Goal: Task Accomplishment & Management: Complete application form

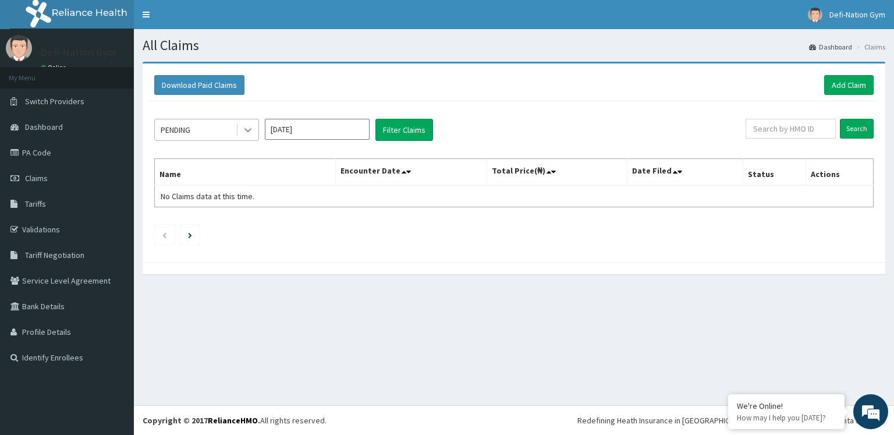
click at [251, 126] on icon at bounding box center [248, 130] width 12 height 12
click at [399, 128] on button "Filter Claims" at bounding box center [405, 130] width 58 height 22
click at [240, 129] on div at bounding box center [248, 129] width 21 height 21
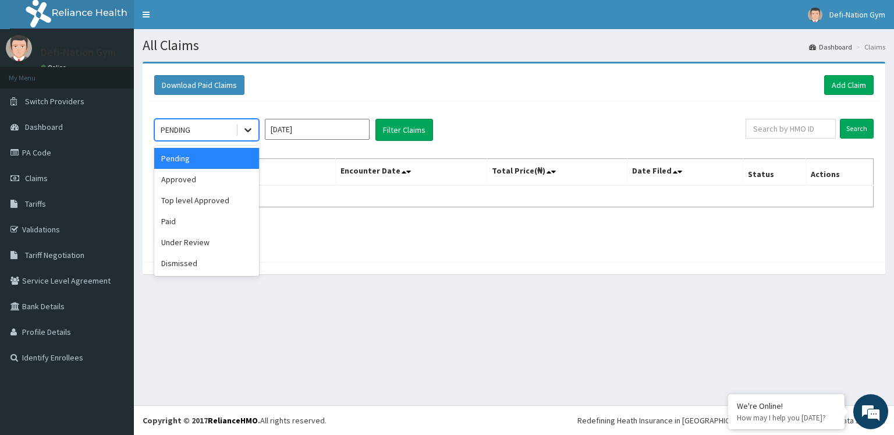
click at [252, 129] on icon at bounding box center [248, 130] width 12 height 12
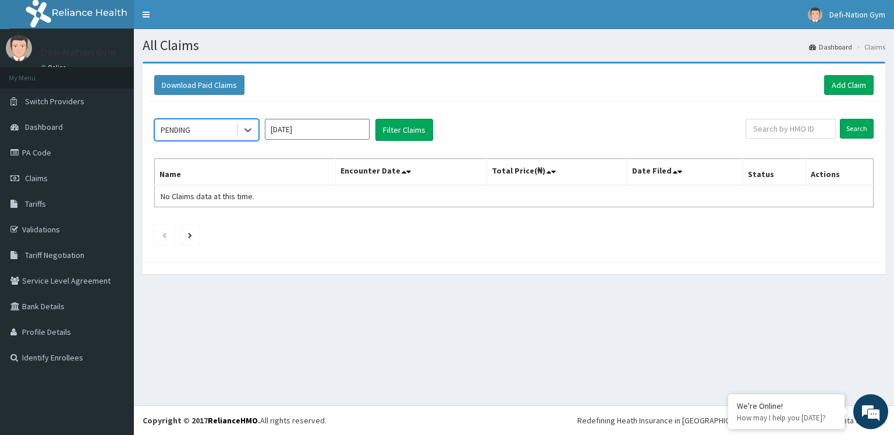
click at [190, 179] on th "Name" at bounding box center [245, 172] width 181 height 27
click at [395, 124] on button "Filter Claims" at bounding box center [405, 130] width 58 height 22
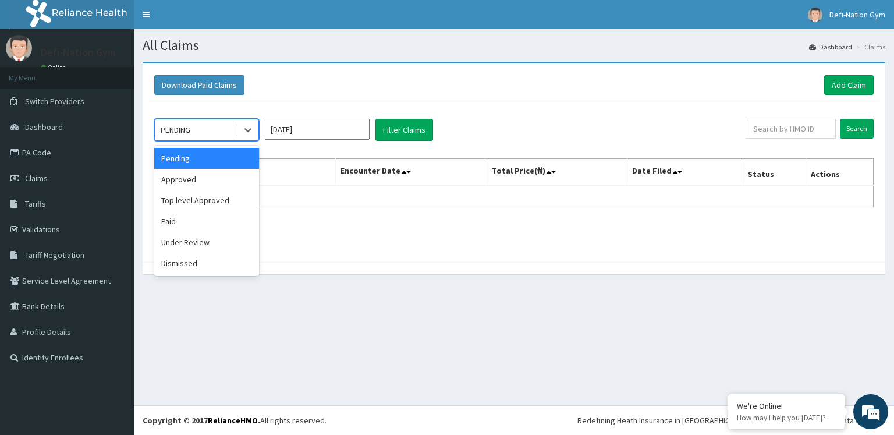
click at [174, 128] on div "PENDING" at bounding box center [176, 130] width 30 height 12
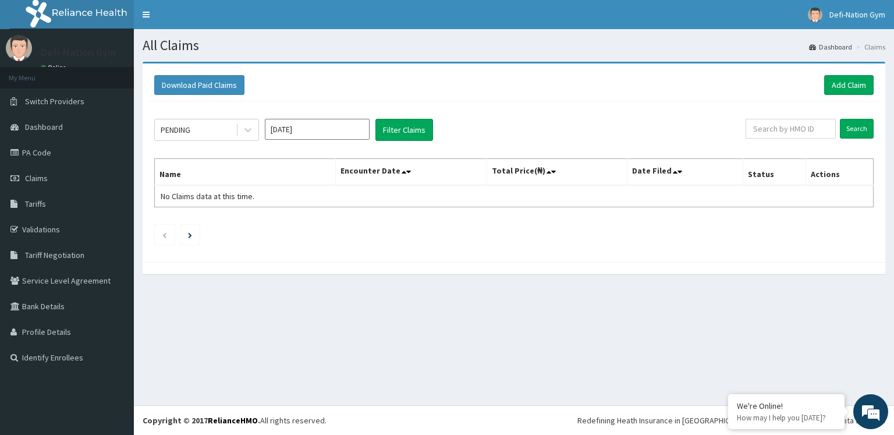
click at [639, 121] on div "PENDING [DATE] Filter Claims" at bounding box center [450, 130] width 592 height 22
click at [866, 128] on input "Search" at bounding box center [857, 129] width 34 height 20
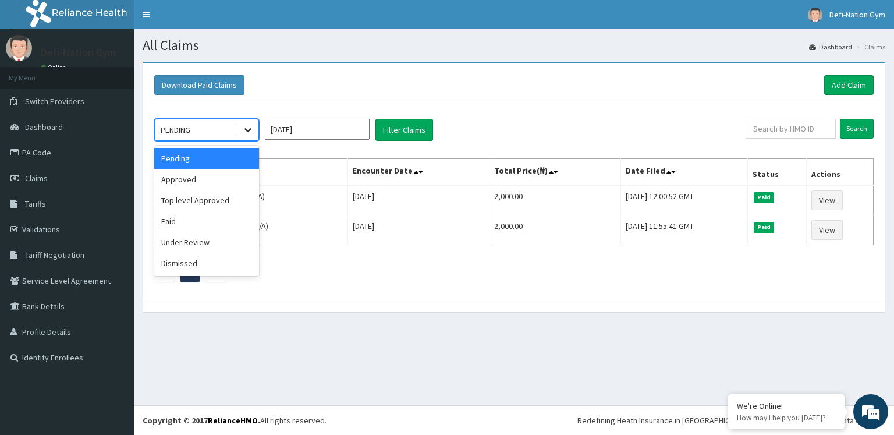
click at [249, 133] on icon at bounding box center [248, 130] width 12 height 12
click at [186, 161] on div "Pending" at bounding box center [206, 158] width 105 height 21
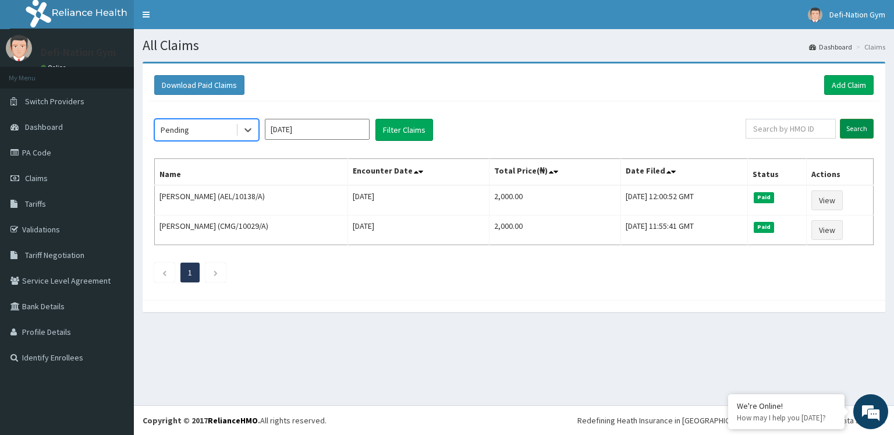
click at [867, 133] on input "Search" at bounding box center [857, 129] width 34 height 20
click at [249, 126] on icon at bounding box center [248, 130] width 12 height 12
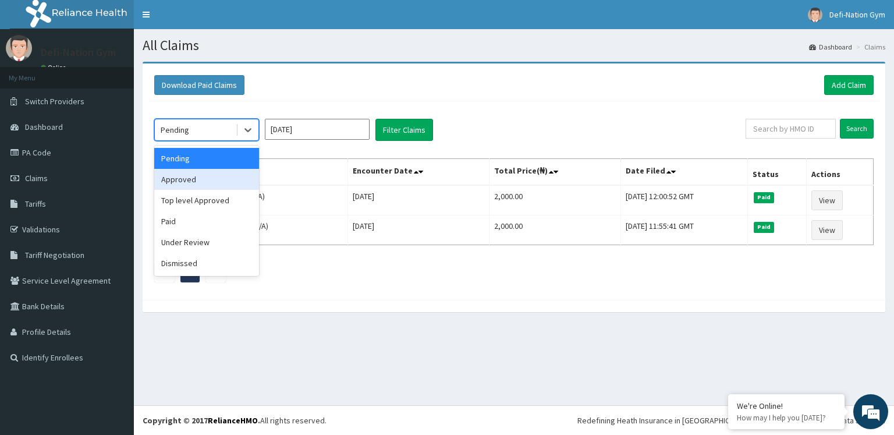
click at [194, 176] on div "Approved" at bounding box center [206, 179] width 105 height 21
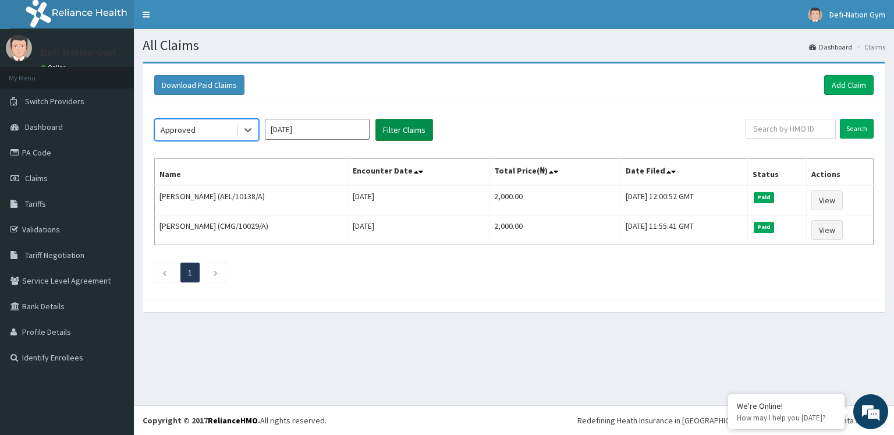
click at [429, 133] on button "Filter Claims" at bounding box center [405, 130] width 58 height 22
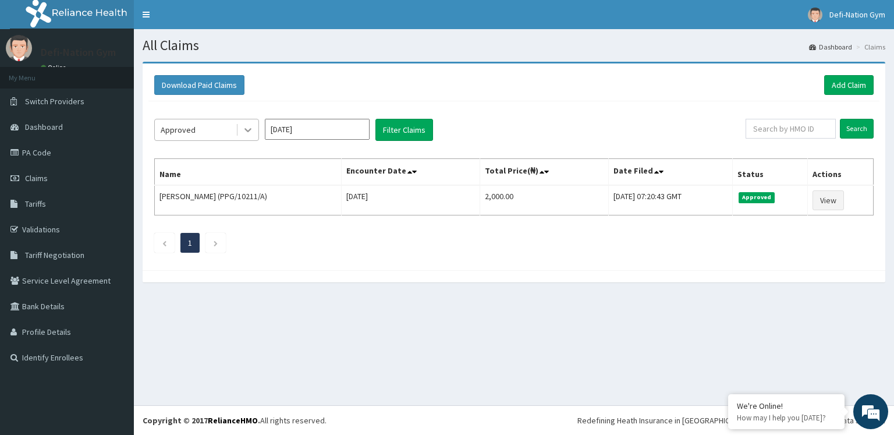
click at [250, 131] on icon at bounding box center [248, 130] width 12 height 12
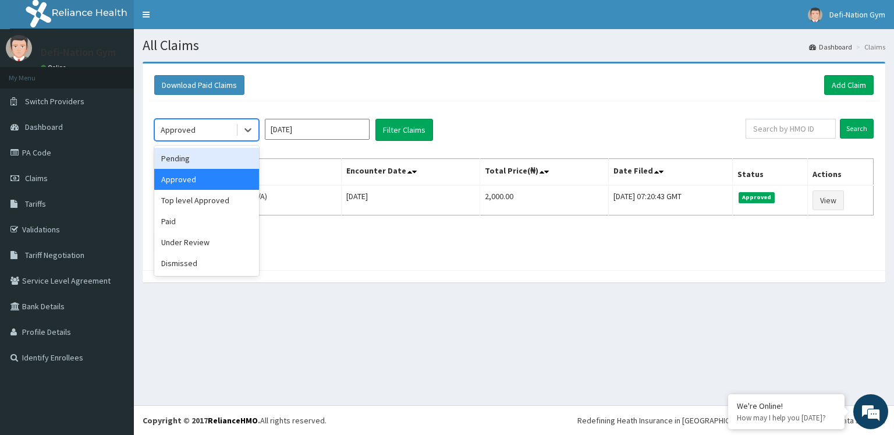
click at [198, 162] on div "Pending" at bounding box center [206, 158] width 105 height 21
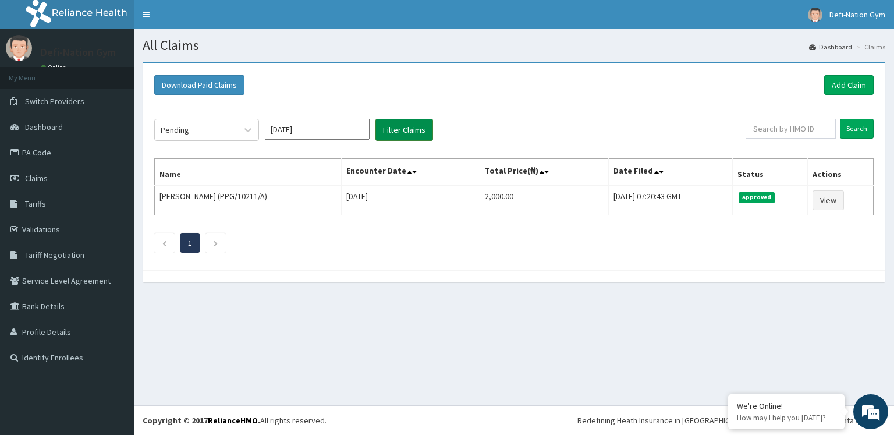
click at [413, 132] on button "Filter Claims" at bounding box center [405, 130] width 58 height 22
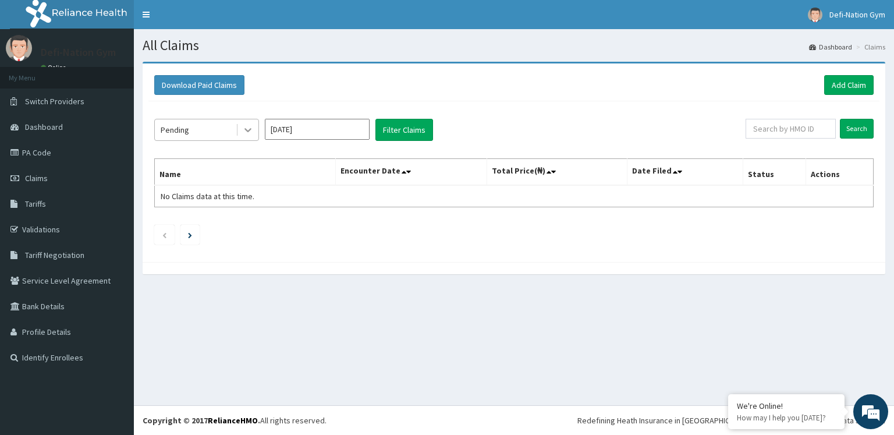
click at [251, 129] on icon at bounding box center [248, 131] width 7 height 4
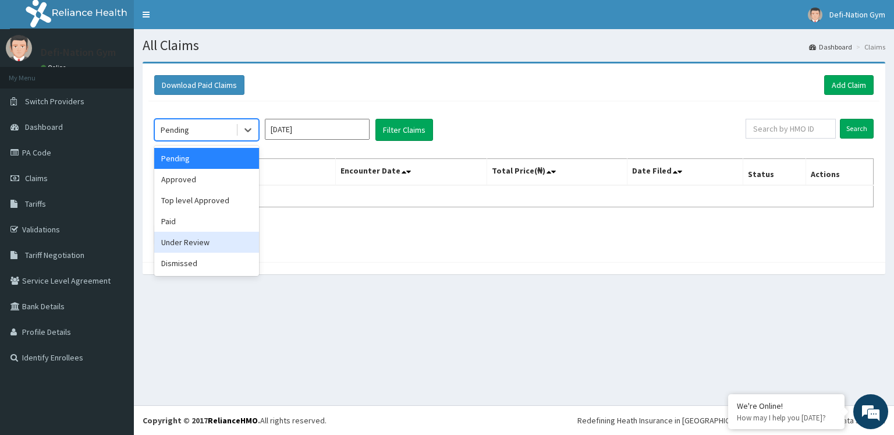
click at [200, 249] on div "Under Review" at bounding box center [206, 242] width 105 height 21
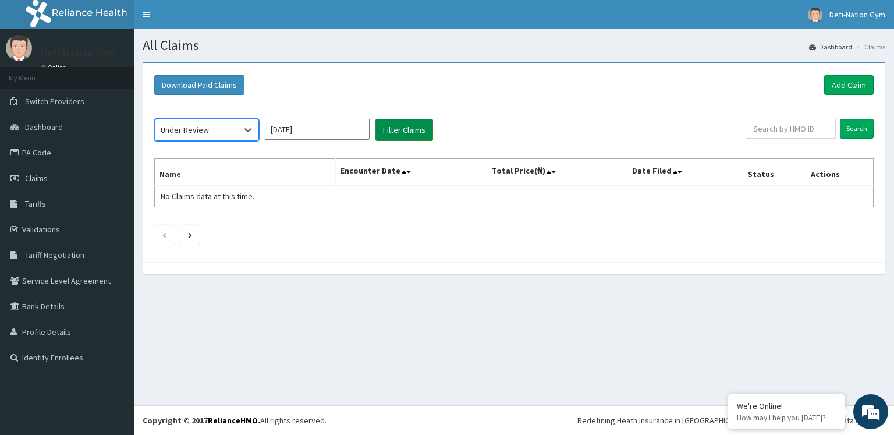
click at [401, 133] on button "Filter Claims" at bounding box center [405, 130] width 58 height 22
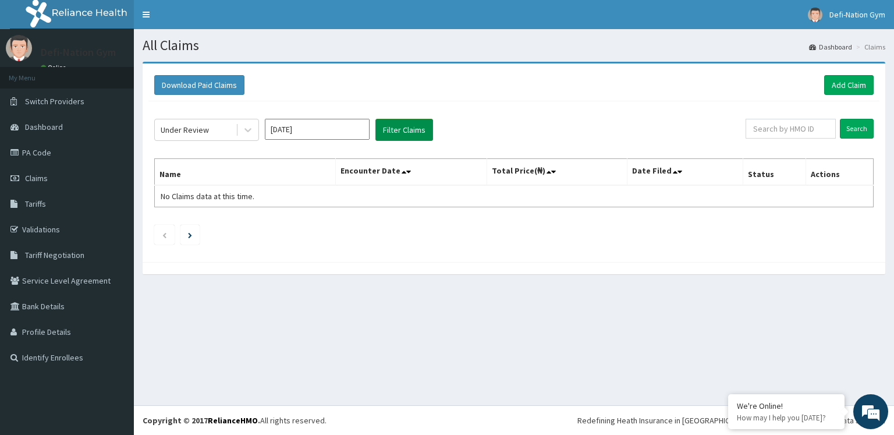
click at [401, 133] on button "Filter Claims" at bounding box center [405, 130] width 58 height 22
click at [857, 132] on input "Search" at bounding box center [857, 129] width 34 height 20
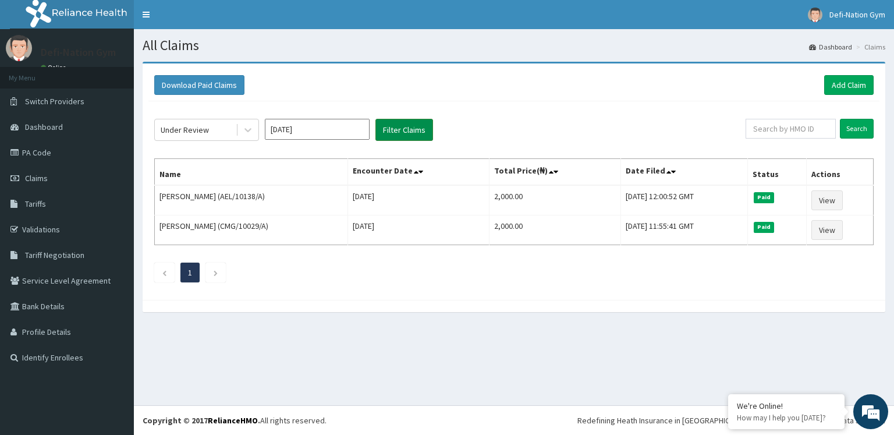
click at [391, 127] on button "Filter Claims" at bounding box center [405, 130] width 58 height 22
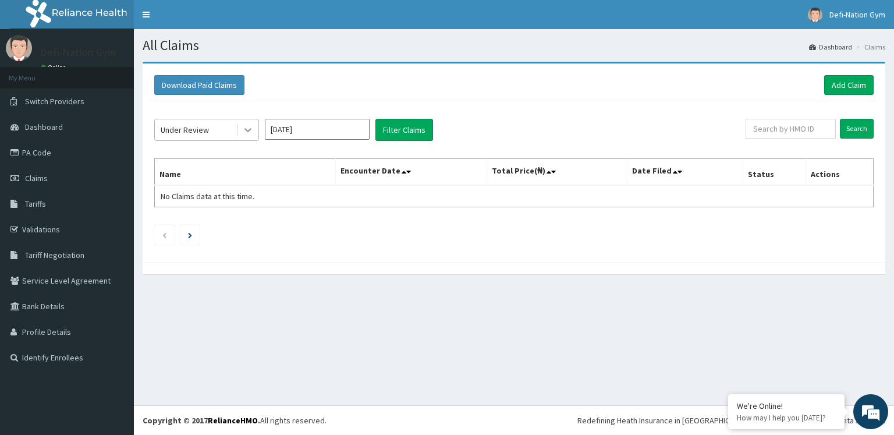
click at [254, 132] on div at bounding box center [248, 129] width 21 height 21
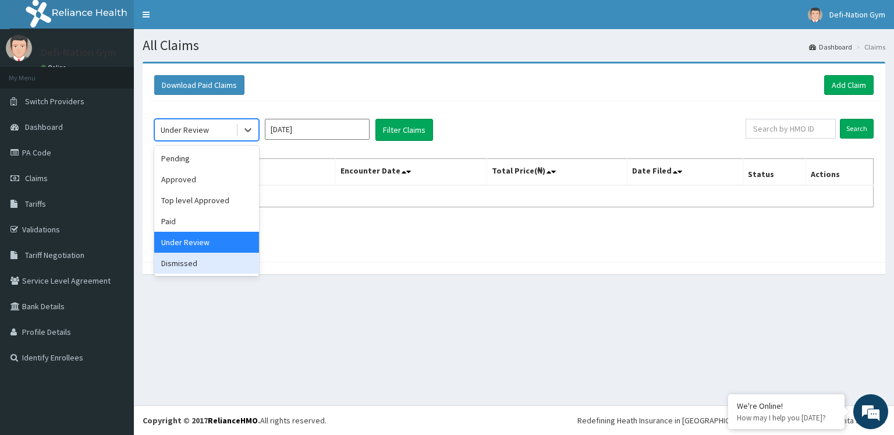
click at [201, 263] on div "Dismissed" at bounding box center [206, 263] width 105 height 21
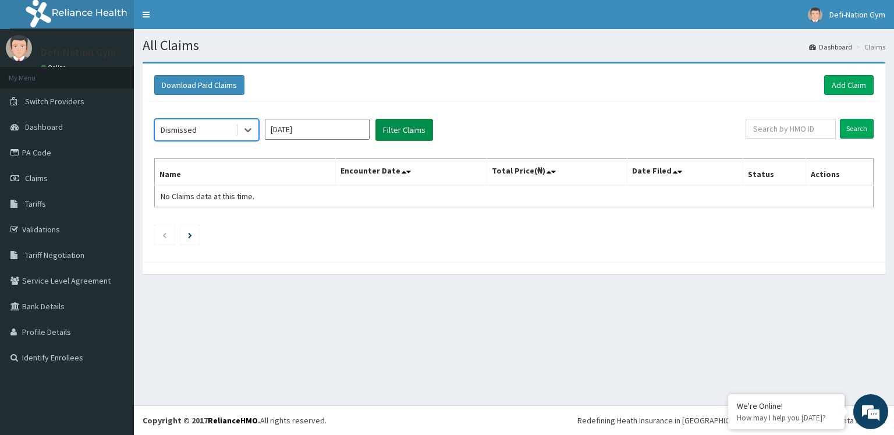
click at [401, 125] on button "Filter Claims" at bounding box center [405, 130] width 58 height 22
click at [864, 126] on input "Search" at bounding box center [857, 129] width 34 height 20
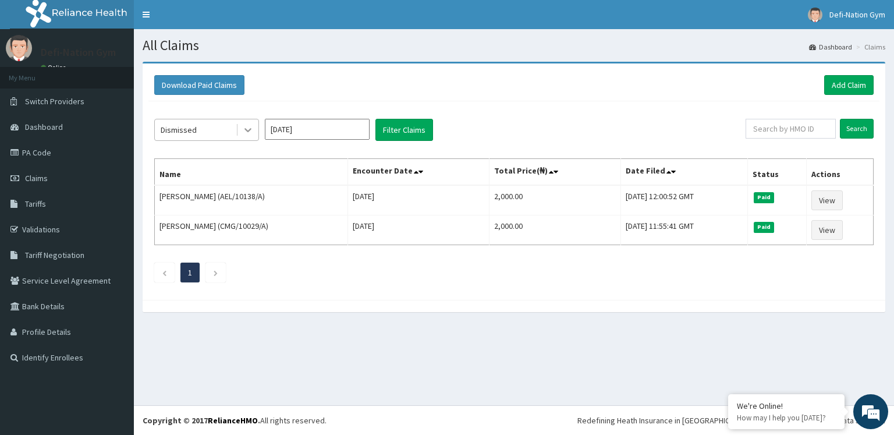
click at [250, 129] on icon at bounding box center [248, 131] width 7 height 4
drag, startPoint x: 381, startPoint y: 278, endPoint x: 389, endPoint y: 278, distance: 7.6
click at [382, 278] on ul "1" at bounding box center [514, 273] width 720 height 20
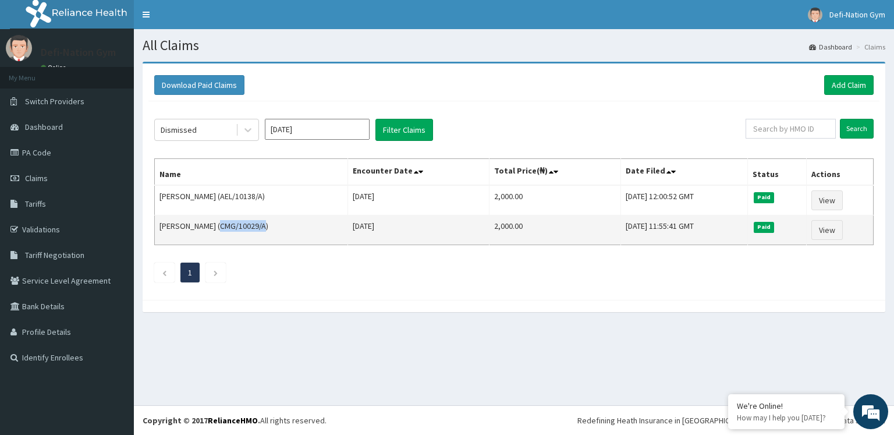
drag, startPoint x: 219, startPoint y: 224, endPoint x: 263, endPoint y: 226, distance: 44.3
click at [263, 226] on td "[PERSON_NAME] (CMG/10029/A)" at bounding box center [251, 230] width 193 height 30
copy td "CMG/10029/A"
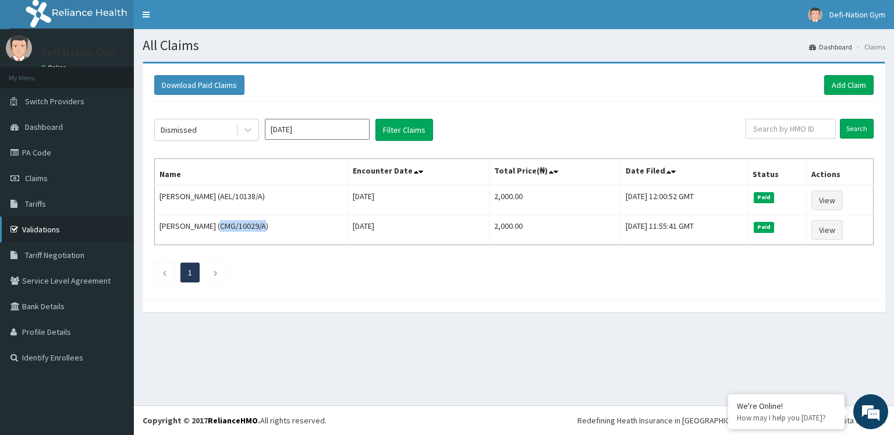
click at [38, 232] on link "Validations" at bounding box center [67, 230] width 134 height 26
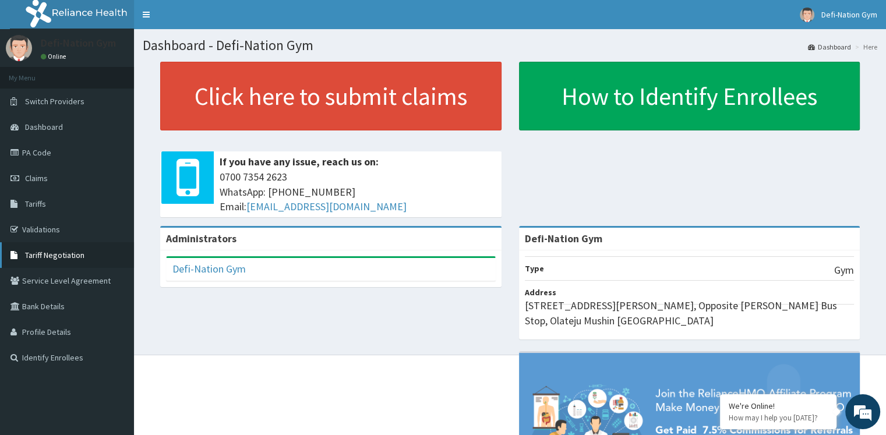
click at [77, 254] on span "Tariff Negotiation" at bounding box center [54, 255] width 59 height 10
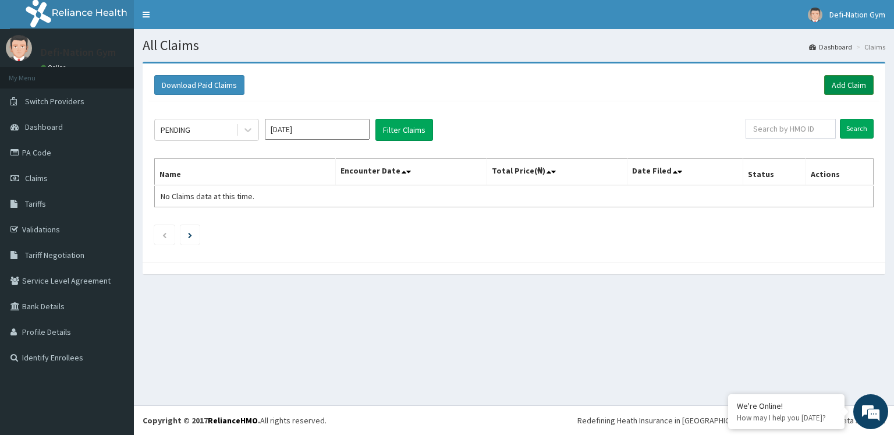
click at [847, 87] on link "Add Claim" at bounding box center [848, 85] width 49 height 20
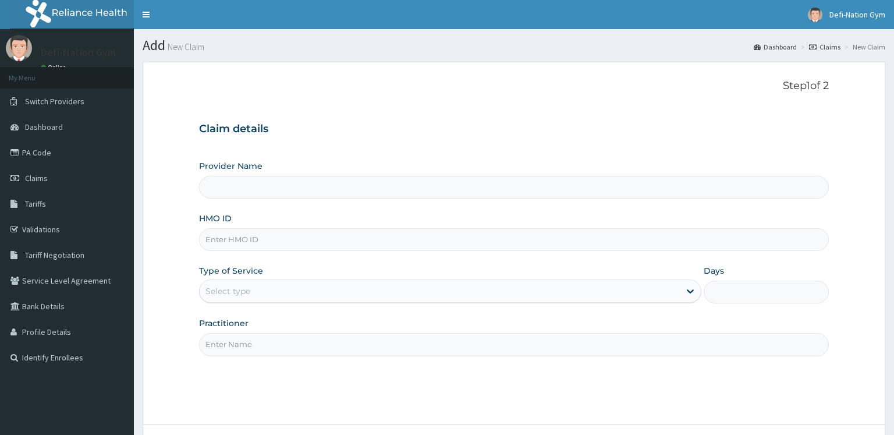
type input "Defi-Nation Gym"
type input "1"
